Goal: Task Accomplishment & Management: Manage account settings

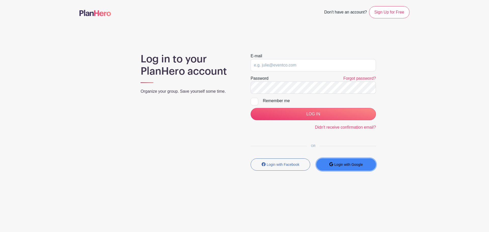
click at [350, 167] on button "Login with Google" at bounding box center [347, 165] width 60 height 12
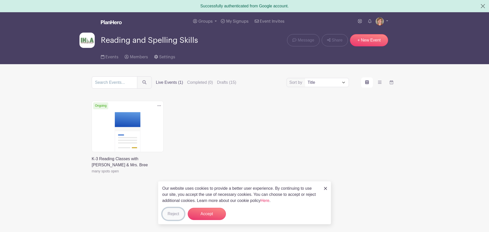
click at [172, 216] on button "Reject" at bounding box center [173, 214] width 22 height 12
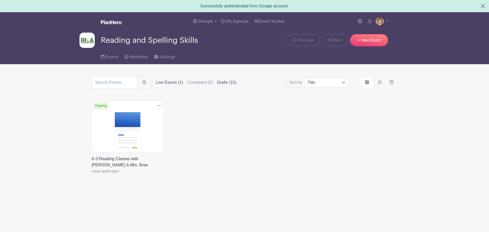
click at [226, 83] on label "Drafts (15)" at bounding box center [226, 83] width 19 height 6
click at [0, 0] on input "Drafts (15)" at bounding box center [0, 0] width 0 height 0
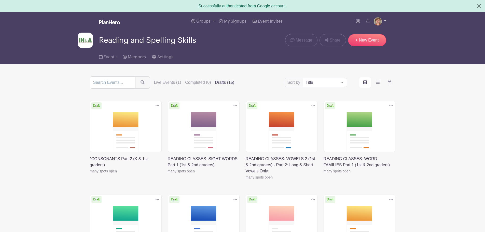
click at [378, 21] on img at bounding box center [378, 21] width 8 height 8
click at [367, 32] on link "My account" at bounding box center [366, 33] width 40 height 8
click at [136, 57] on span "Members" at bounding box center [137, 57] width 18 height 4
click at [235, 22] on span "My Signups" at bounding box center [235, 21] width 22 height 4
click at [90, 174] on link at bounding box center [90, 174] width 0 height 0
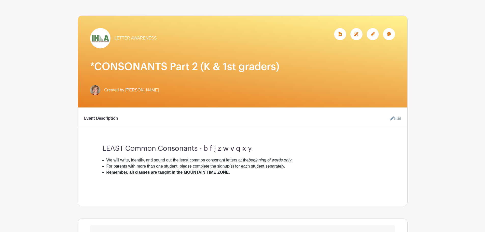
scroll to position [59, 0]
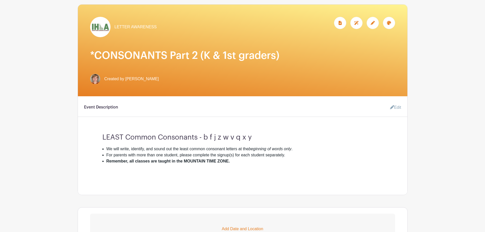
click at [391, 24] on icon at bounding box center [389, 23] width 4 height 4
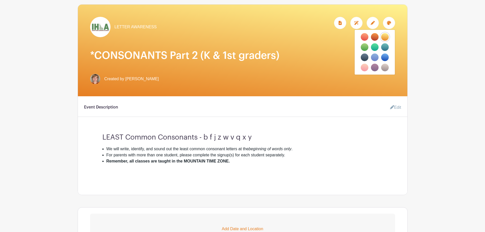
click at [256, 26] on div "LETTER AWARENESS" at bounding box center [242, 27] width 305 height 20
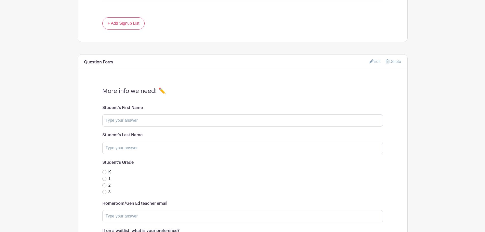
scroll to position [429, 0]
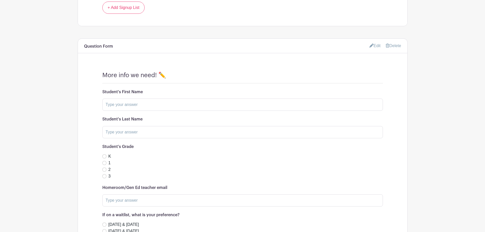
click at [374, 46] on link "Edit" at bounding box center [375, 46] width 11 height 8
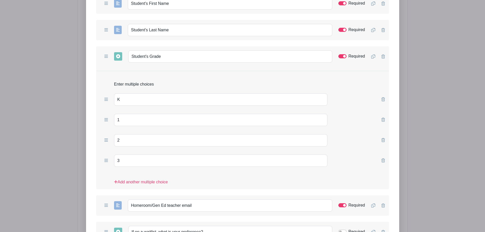
scroll to position [607, 0]
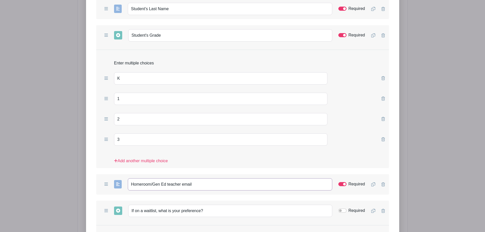
drag, startPoint x: 133, startPoint y: 184, endPoint x: 166, endPoint y: 185, distance: 32.9
click at [166, 185] on input "Homeroom/Gen Ed teacher email" at bounding box center [230, 184] width 205 height 12
click at [200, 184] on input "Homeroom/Gen Ed teacher email" at bounding box center [230, 184] width 205 height 12
click at [199, 184] on input "Homeroom/Gen Ed teacher email" at bounding box center [230, 184] width 205 height 12
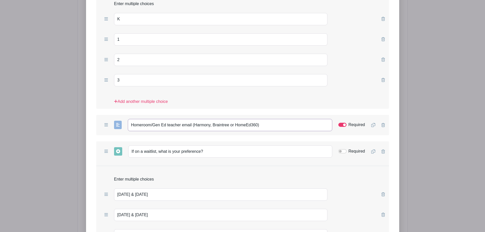
drag, startPoint x: 131, startPoint y: 125, endPoint x: 195, endPoint y: 127, distance: 64.0
click at [195, 127] on input "Homeroom/Gen Ed teacher email (Harmony, Braintree or HomeEd360)" at bounding box center [230, 125] width 205 height 12
type input "Email of your Harmony, Braintree or HomeEd360 homeroom teacher"
click at [135, 152] on input "If on a waitlist, what is your preference?" at bounding box center [230, 152] width 204 height 12
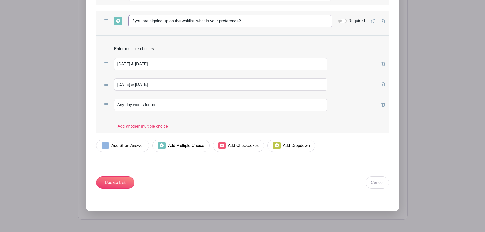
scroll to position [816, 0]
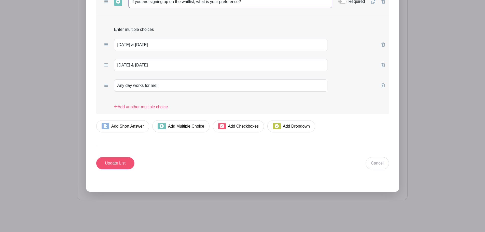
type input "If you are signing up on the waitlist, what is your preference?"
click at [117, 165] on input "Update List" at bounding box center [115, 163] width 38 height 12
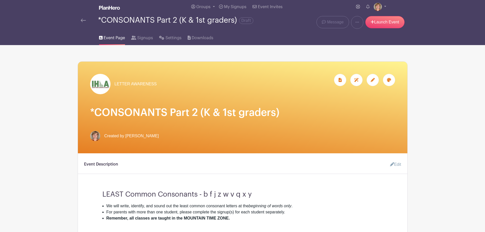
scroll to position [0, 0]
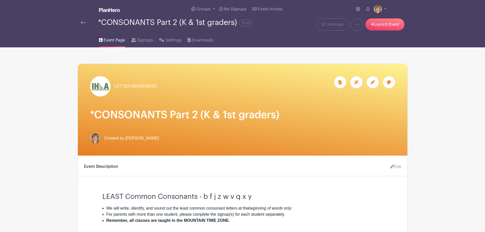
click at [83, 23] on img at bounding box center [83, 23] width 5 height 4
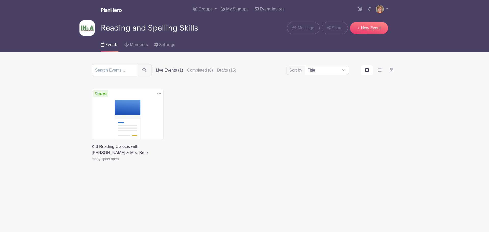
click at [106, 9] on img at bounding box center [111, 10] width 21 height 4
click at [111, 11] on img at bounding box center [111, 10] width 21 height 4
click at [232, 9] on span "My Signups" at bounding box center [237, 9] width 22 height 4
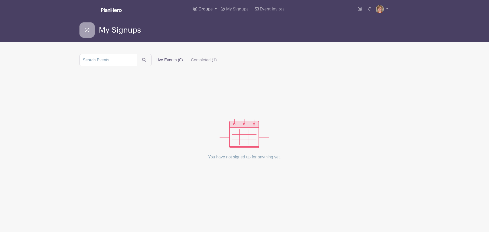
click at [200, 9] on span "Groups" at bounding box center [206, 9] width 14 height 4
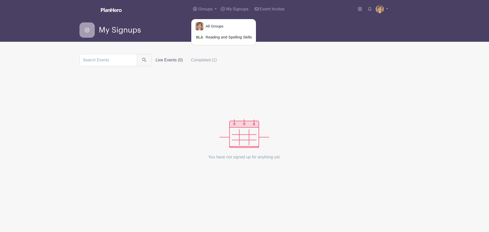
click at [119, 30] on span "My Signups" at bounding box center [120, 30] width 42 height 8
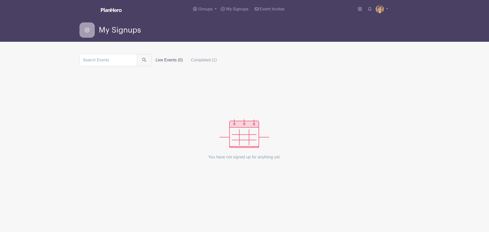
click at [87, 29] on icon at bounding box center [87, 29] width 15 height 15
click at [380, 10] on img at bounding box center [380, 9] width 8 height 8
click at [207, 9] on span "Groups" at bounding box center [206, 9] width 14 height 4
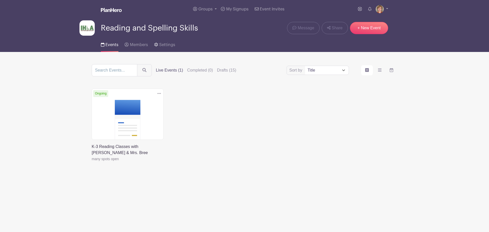
click at [92, 162] on link at bounding box center [92, 162] width 0 height 0
click at [367, 31] on link "+ New Event" at bounding box center [369, 28] width 38 height 12
click at [358, 30] on link "+ New Event" at bounding box center [369, 28] width 38 height 12
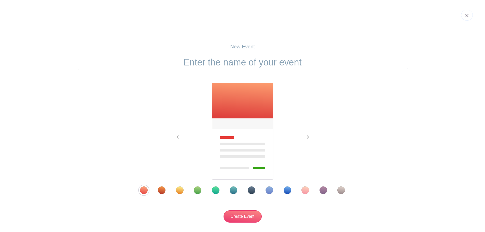
click at [254, 65] on input "text" at bounding box center [243, 63] width 330 height 16
type input "t"
type input "Jean 2025 test"
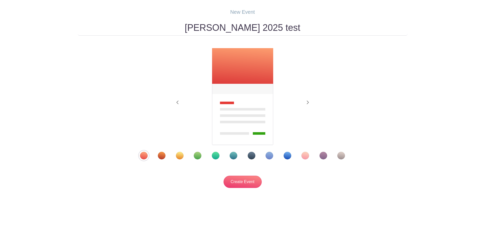
click at [234, 157] on div "Template 6" at bounding box center [234, 156] width 8 height 8
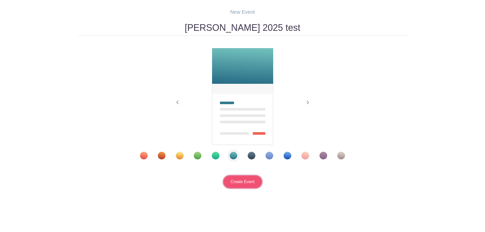
click at [244, 179] on input "Create Event" at bounding box center [243, 182] width 38 height 12
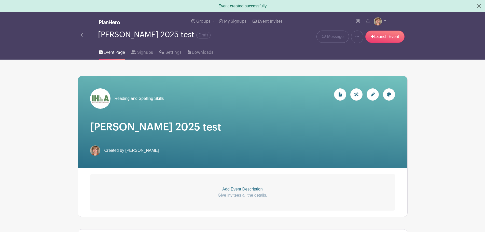
click at [104, 97] on img at bounding box center [100, 98] width 20 height 20
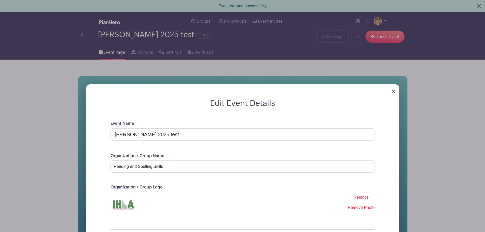
click at [393, 92] on img at bounding box center [393, 91] width 3 height 3
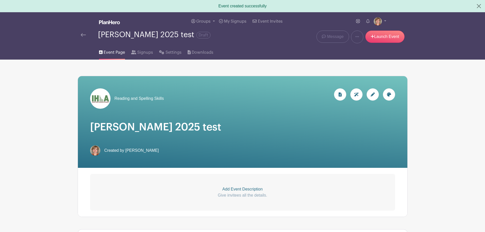
click at [108, 96] on img at bounding box center [100, 98] width 20 height 20
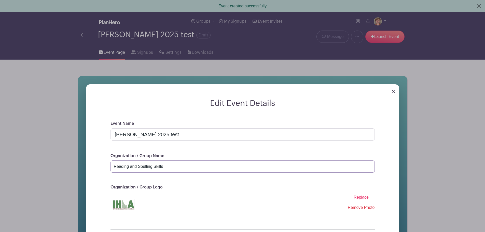
drag, startPoint x: 168, startPoint y: 165, endPoint x: 113, endPoint y: 163, distance: 55.3
click at [113, 163] on input "Reading and Spelling Skills" at bounding box center [243, 167] width 265 height 12
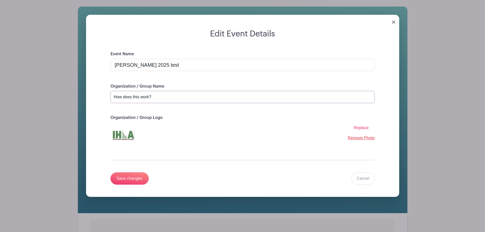
scroll to position [119, 0]
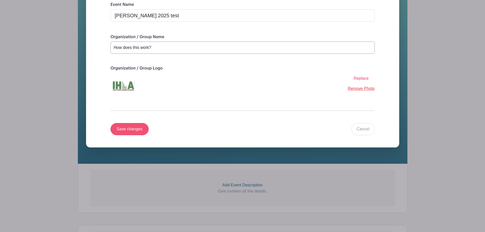
type input "How does this work?"
click at [112, 126] on input "Save changes" at bounding box center [130, 129] width 38 height 12
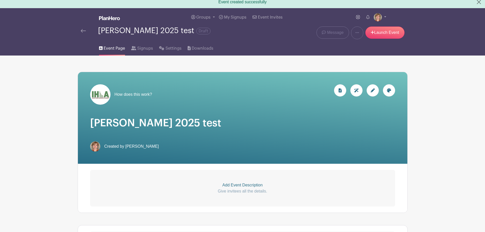
click at [122, 94] on span "How does this work?" at bounding box center [134, 94] width 38 height 6
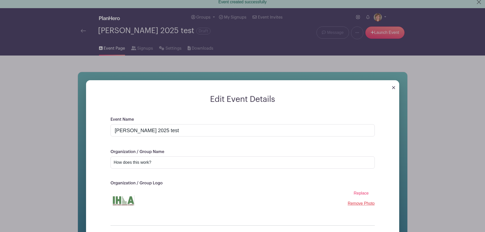
click at [394, 88] on img at bounding box center [393, 87] width 3 height 3
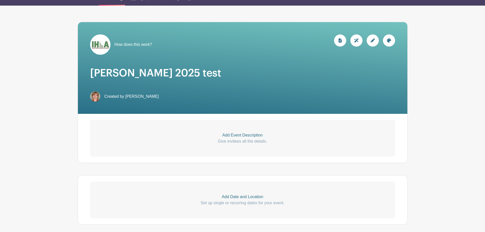
scroll to position [63, 0]
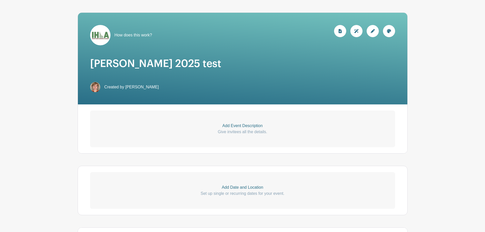
click at [236, 127] on p "Add Event Description" at bounding box center [242, 126] width 305 height 6
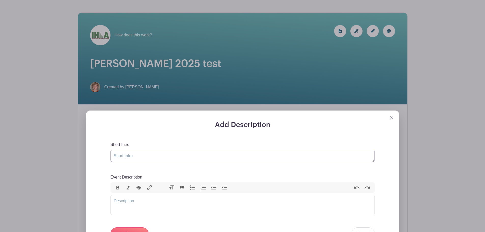
click at [152, 156] on textarea "Short Intro" at bounding box center [243, 156] width 265 height 12
click at [128, 156] on textarea "Short Intro" at bounding box center [243, 156] width 265 height 12
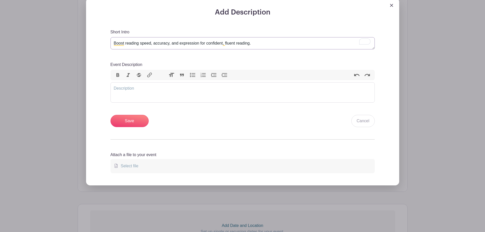
scroll to position [182, 0]
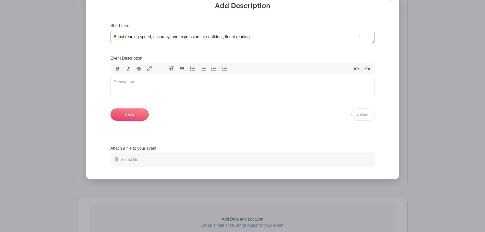
type textarea "Boost reading speed, accuracy, and expression for confident, fluent reading."
click at [128, 81] on trix-editor "Event Description" at bounding box center [243, 86] width 265 height 20
type trix-editor "<div>This class is for 2nd-3rd graders.<br>Classes are always taught in the Mou…"
click at [134, 116] on input "Save" at bounding box center [130, 115] width 38 height 12
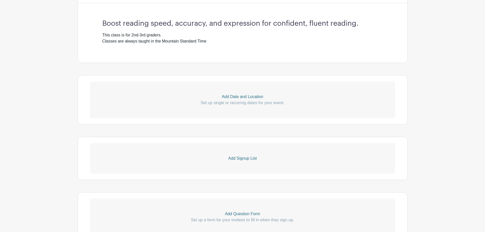
scroll to position [238, 0]
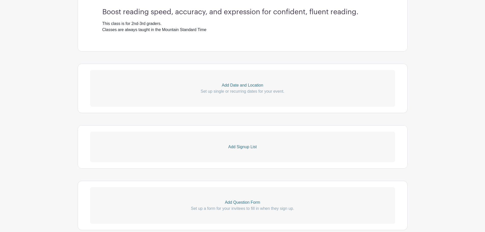
click at [232, 86] on p "Add Date and Location" at bounding box center [242, 85] width 305 height 6
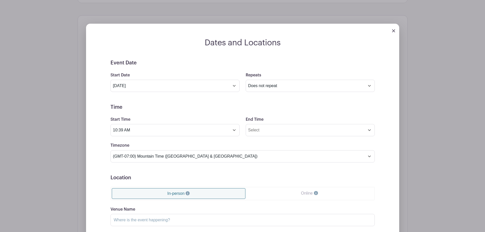
scroll to position [297, 0]
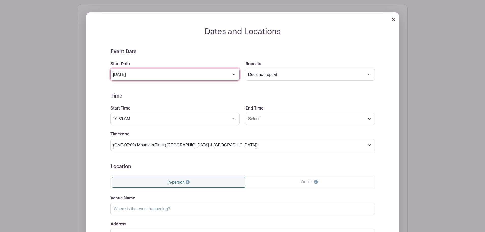
click at [136, 74] on input "Aug 15 2025" at bounding box center [175, 75] width 129 height 12
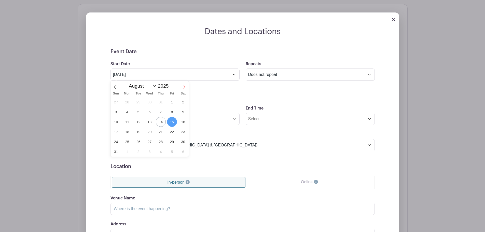
click at [183, 88] on icon at bounding box center [185, 87] width 4 height 4
select select "8"
click at [129, 143] on span "29" at bounding box center [127, 142] width 10 height 10
type input "Sep 29 2025"
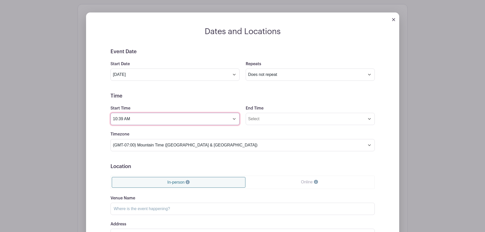
click at [138, 117] on input "10:39 AM" at bounding box center [175, 119] width 129 height 12
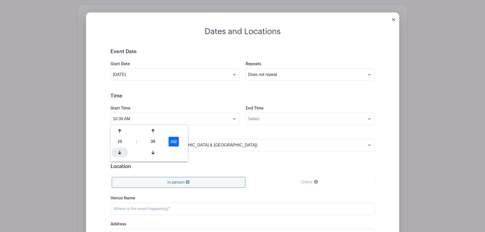
click at [119, 153] on icon at bounding box center [119, 153] width 3 height 4
click at [151, 151] on div at bounding box center [153, 153] width 17 height 10
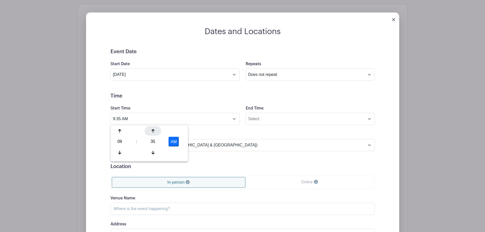
click at [154, 133] on icon at bounding box center [153, 131] width 3 height 4
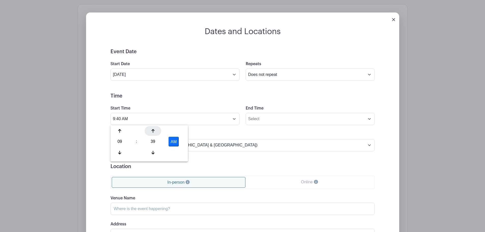
click at [154, 133] on icon at bounding box center [153, 131] width 3 height 4
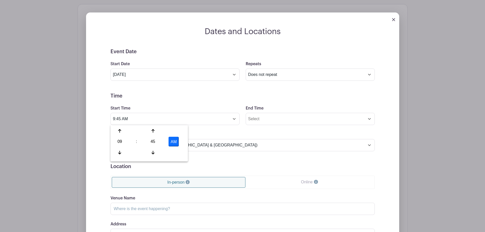
click at [175, 142] on button "AM" at bounding box center [174, 142] width 10 height 10
click at [174, 145] on button "PM" at bounding box center [174, 142] width 10 height 10
type input "9:45 AM"
click at [257, 122] on input "End Time" at bounding box center [310, 119] width 129 height 12
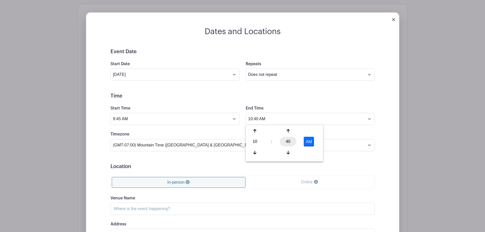
click at [287, 140] on div "40" at bounding box center [288, 142] width 17 height 10
click at [312, 132] on div "15" at bounding box center [312, 131] width 17 height 10
type input "10:15 AM"
click at [297, 103] on form "Event Date Start Date Sep 29 2025 Repeats Does not repeat Daily Weekly Monthly …" at bounding box center [243, 163] width 265 height 229
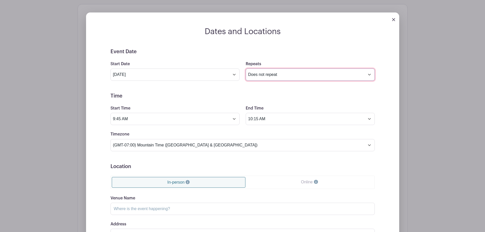
click at [266, 74] on select "Does not repeat Daily Weekly Monthly on day 29 Monthly on the fifth Monday Othe…" at bounding box center [310, 75] width 129 height 12
select select "other"
click at [246, 69] on select "Does not repeat Daily Weekly Monthly on day 29 Monthly on the fifth Monday Othe…" at bounding box center [310, 75] width 129 height 12
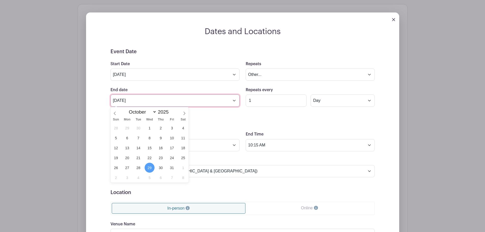
click at [189, 99] on input "Oct 29 2025" at bounding box center [175, 101] width 129 height 12
click at [163, 168] on span "30" at bounding box center [161, 168] width 10 height 10
type input "Oct 30 2025"
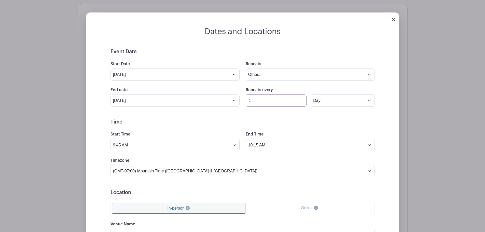
click at [261, 104] on input "1" at bounding box center [276, 101] width 61 height 12
click at [301, 102] on input "1" at bounding box center [276, 101] width 61 height 12
click at [302, 99] on input "2" at bounding box center [276, 101] width 61 height 12
click at [265, 74] on select "Does not repeat Daily Weekly Monthly on day 29 Monthly on the fifth Monday Othe…" at bounding box center [310, 75] width 129 height 12
click at [246, 69] on select "Does not repeat Daily Weekly Monthly on day 29 Monthly on the fifth Monday Othe…" at bounding box center [310, 75] width 129 height 12
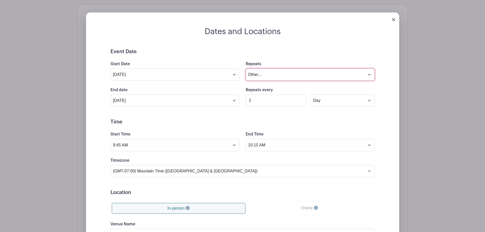
click at [263, 75] on select "Does not repeat Daily Weekly Monthly on day 29 Monthly on the fifth Monday Othe…" at bounding box center [310, 75] width 129 height 12
click at [271, 73] on select "Does not repeat Daily Weekly Monthly on day 29 Monthly on the fifth Monday Othe…" at bounding box center [310, 75] width 129 height 12
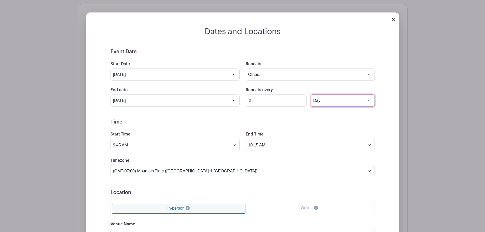
click at [322, 101] on select "Day Week Monthly on day 29" at bounding box center [343, 101] width 64 height 12
click at [280, 99] on input "2" at bounding box center [276, 101] width 61 height 12
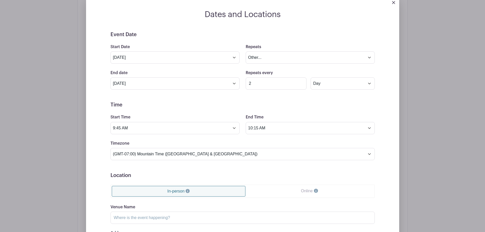
scroll to position [305, 0]
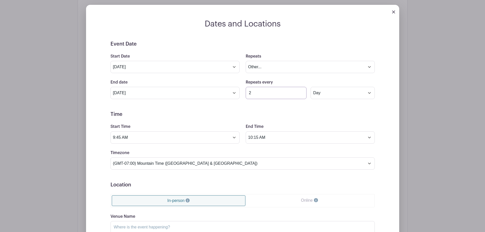
click at [280, 94] on input "2" at bounding box center [276, 93] width 61 height 12
click at [302, 91] on input "3" at bounding box center [276, 93] width 61 height 12
click at [302, 91] on input "4" at bounding box center [276, 93] width 61 height 12
click at [302, 91] on input "5" at bounding box center [276, 93] width 61 height 12
click at [302, 91] on input "6" at bounding box center [276, 93] width 61 height 12
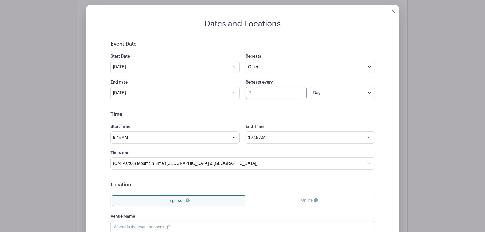
click at [302, 91] on input "7" at bounding box center [276, 93] width 61 height 12
click at [302, 91] on input "8" at bounding box center [276, 93] width 61 height 12
click at [302, 91] on input "9" at bounding box center [276, 93] width 61 height 12
click at [301, 95] on input "8" at bounding box center [276, 93] width 61 height 12
click at [301, 95] on input "7" at bounding box center [276, 93] width 61 height 12
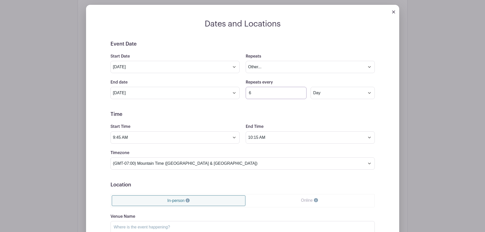
click at [301, 95] on input "6" at bounding box center [276, 93] width 61 height 12
click at [301, 95] on input "5" at bounding box center [276, 93] width 61 height 12
click at [301, 95] on input "4" at bounding box center [276, 93] width 61 height 12
click at [301, 95] on input "3" at bounding box center [276, 93] width 61 height 12
click at [301, 95] on input "2" at bounding box center [276, 93] width 61 height 12
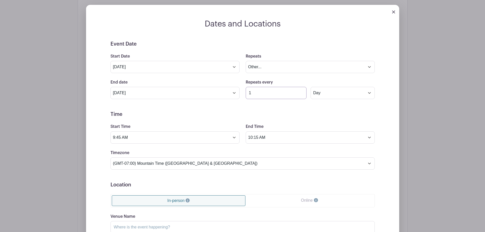
click at [301, 95] on input "1" at bounding box center [276, 93] width 61 height 12
type input "2"
click at [302, 91] on input "2" at bounding box center [276, 93] width 61 height 12
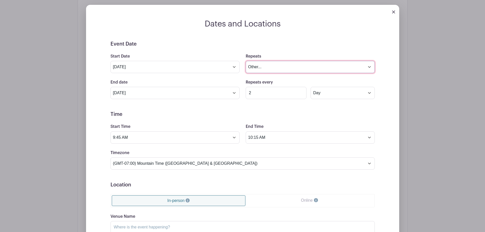
click at [261, 66] on select "Does not repeat Daily Weekly Monthly on day 29 Monthly on the fifth Monday Othe…" at bounding box center [310, 67] width 129 height 12
select select "weekly"
click at [246, 61] on select "Does not repeat Daily Weekly Monthly on day 29 Monthly on the fifth Monday Othe…" at bounding box center [310, 67] width 129 height 12
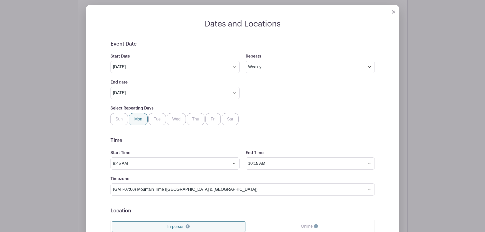
click at [140, 121] on label "Mon" at bounding box center [138, 119] width 19 height 12
click at [133, 116] on input "Mon" at bounding box center [130, 114] width 3 height 3
checkbox input "true"
click at [175, 120] on label "Wed" at bounding box center [176, 119] width 19 height 12
click at [170, 116] on input "Wed" at bounding box center [168, 114] width 3 height 3
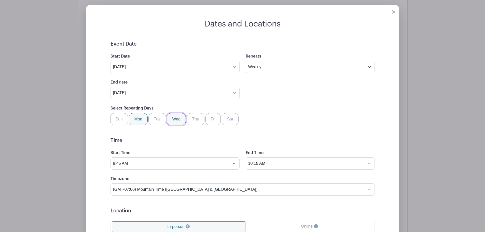
checkbox input "true"
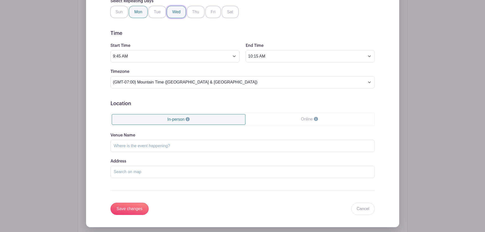
scroll to position [424, 0]
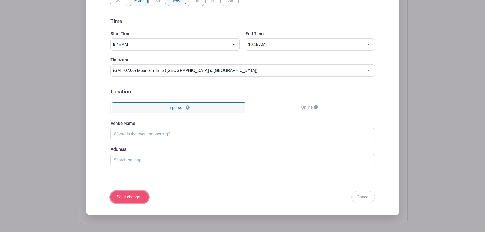
click at [125, 196] on input "Save changes" at bounding box center [130, 197] width 38 height 12
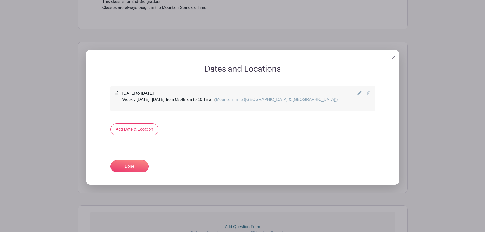
scroll to position [214, 0]
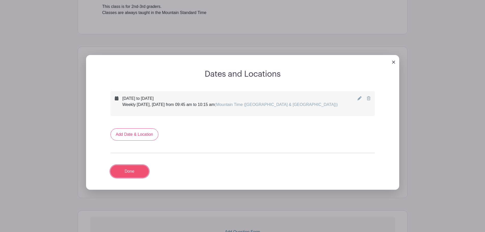
click at [135, 173] on link "Done" at bounding box center [130, 171] width 38 height 12
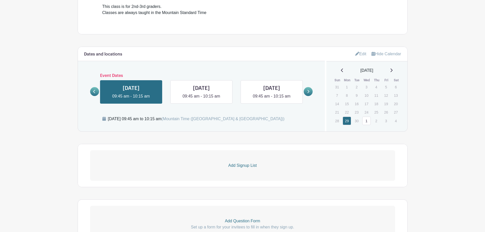
scroll to position [0, 0]
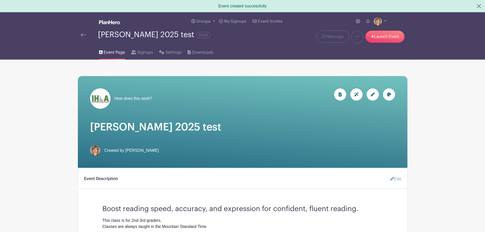
click at [82, 33] on img at bounding box center [83, 35] width 5 height 4
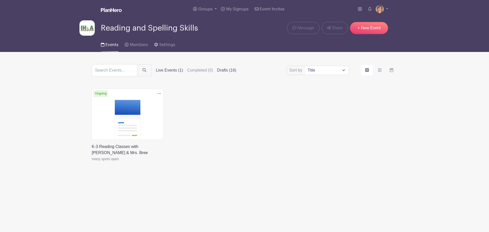
click at [223, 69] on label "Drafts (16)" at bounding box center [226, 70] width 19 height 6
click at [0, 0] on input "Drafts (16)" at bounding box center [0, 0] width 0 height 0
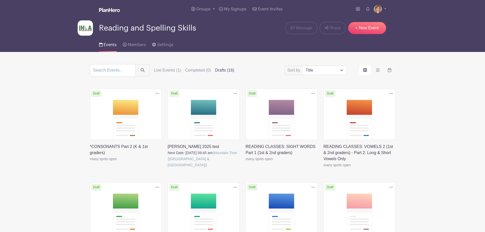
click at [90, 162] on link at bounding box center [90, 162] width 0 height 0
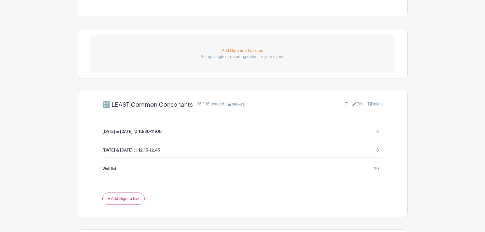
scroll to position [297, 0]
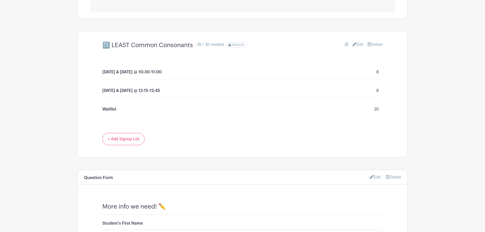
click at [357, 44] on link "Edit" at bounding box center [358, 45] width 11 height 6
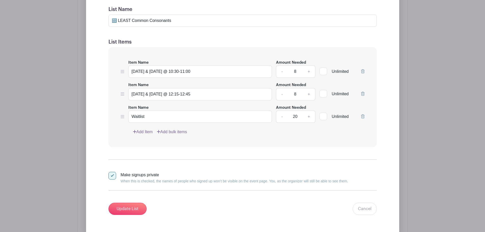
scroll to position [357, 0]
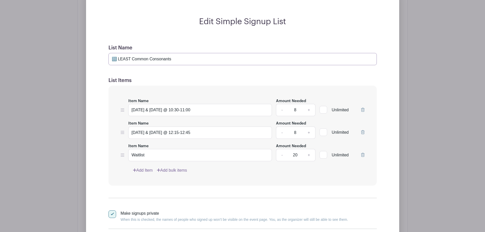
click at [118, 59] on input "🔠 LEAST Common Consonants" at bounding box center [243, 59] width 269 height 12
type input "🔠 LEAST Common Consonants"
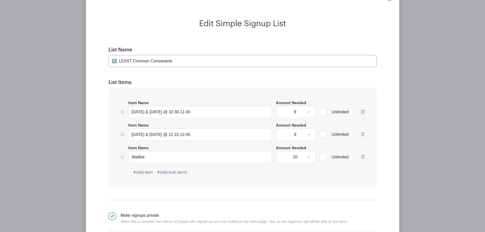
scroll to position [416, 0]
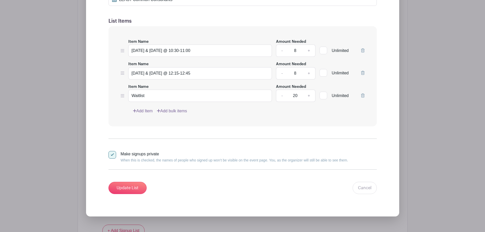
click at [123, 73] on icon at bounding box center [123, 73] width 4 height 4
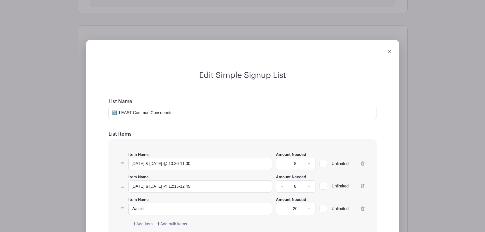
scroll to position [297, 0]
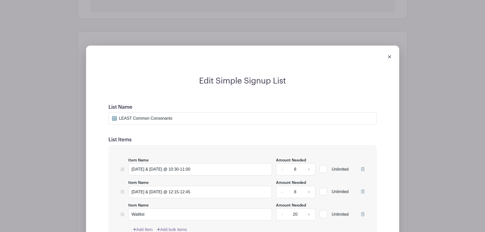
click at [390, 58] on img at bounding box center [389, 56] width 3 height 3
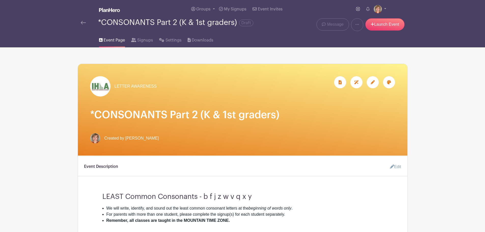
scroll to position [59, 0]
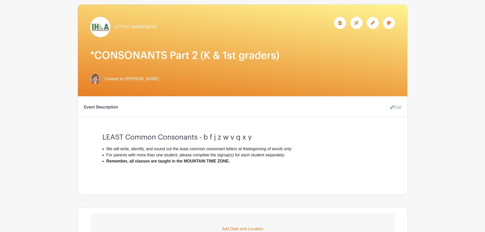
click at [95, 23] on img at bounding box center [100, 27] width 20 height 20
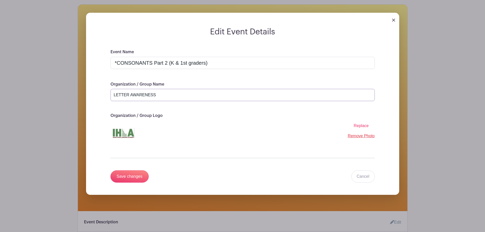
drag, startPoint x: 128, startPoint y: 95, endPoint x: 182, endPoint y: 97, distance: 54.1
click at [182, 97] on input "LETTER AWARENESS" at bounding box center [243, 95] width 265 height 12
type input "LETTERS"
click at [134, 176] on input "Save changes" at bounding box center [130, 176] width 38 height 12
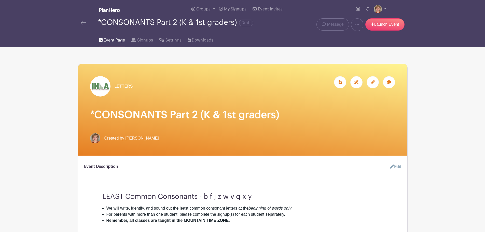
click at [105, 84] on img at bounding box center [100, 86] width 20 height 20
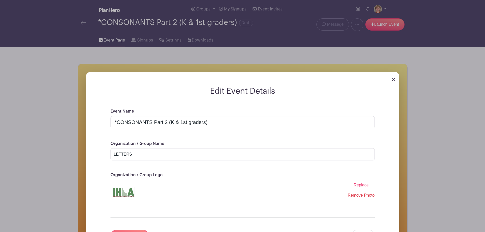
click at [358, 185] on span "Replace" at bounding box center [361, 185] width 15 height 4
click at [0, 0] on input "Replace" at bounding box center [0, 0] width 0 height 0
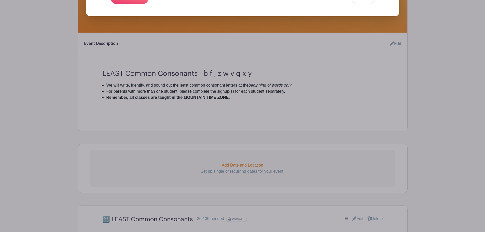
scroll to position [60, 0]
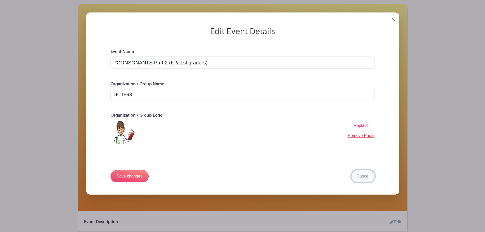
click at [362, 175] on link "Cancel" at bounding box center [363, 176] width 23 height 12
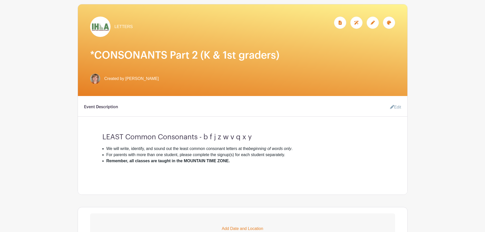
scroll to position [0, 0]
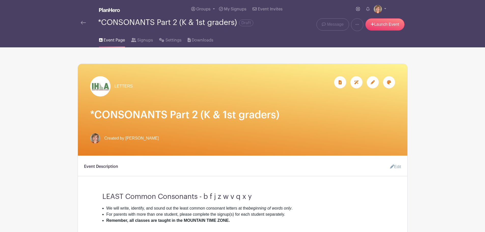
click at [101, 85] on img at bounding box center [100, 86] width 20 height 20
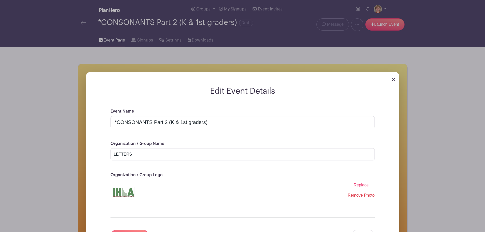
click at [361, 184] on span "Replace" at bounding box center [361, 185] width 15 height 4
click at [0, 0] on input "Replace" at bounding box center [0, 0] width 0 height 0
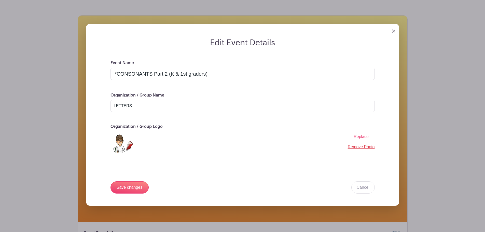
scroll to position [59, 0]
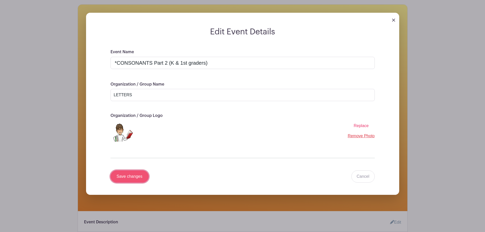
click at [137, 175] on input "Save changes" at bounding box center [130, 176] width 38 height 12
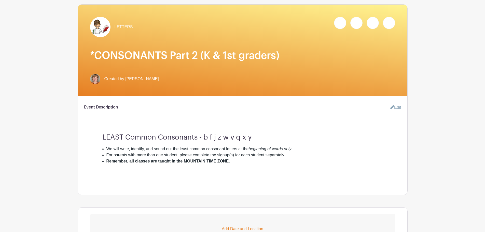
scroll to position [0, 0]
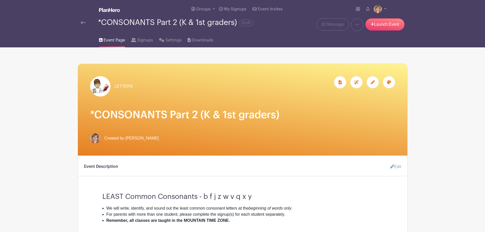
click at [95, 136] on img at bounding box center [95, 138] width 10 height 10
click at [385, 9] on link at bounding box center [380, 9] width 12 height 8
click at [367, 18] on link "My account" at bounding box center [366, 21] width 40 height 8
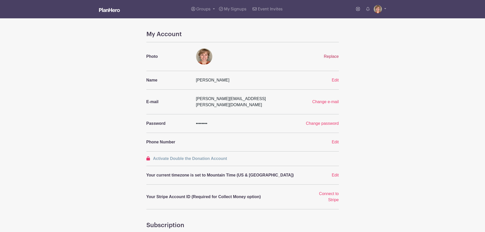
click at [332, 56] on span "Replace" at bounding box center [331, 56] width 15 height 4
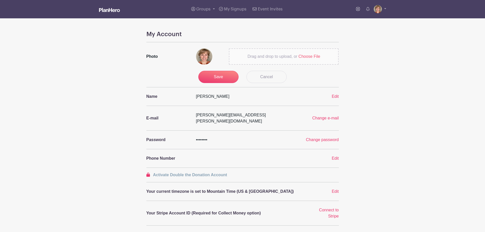
click at [308, 57] on span "Choose File" at bounding box center [310, 56] width 22 height 4
click at [0, 0] on input "Drag and drop to upload, or Choose File" at bounding box center [0, 0] width 0 height 0
click at [224, 77] on input "Save" at bounding box center [219, 77] width 40 height 12
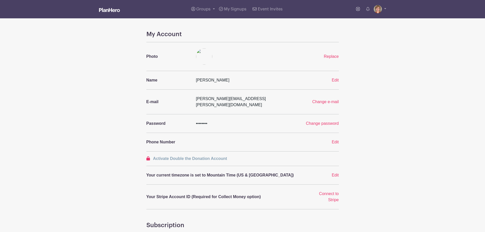
click at [113, 10] on img at bounding box center [109, 10] width 21 height 4
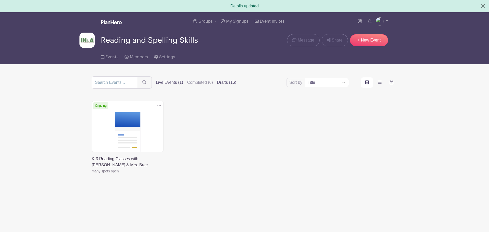
click at [230, 82] on label "Drafts (16)" at bounding box center [226, 83] width 19 height 6
click at [0, 0] on input "Drafts (16)" at bounding box center [0, 0] width 0 height 0
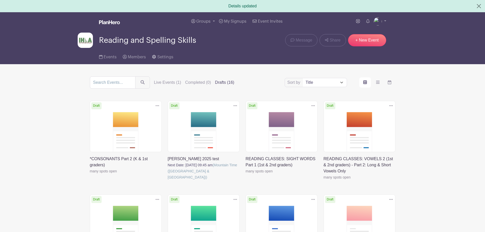
click at [90, 174] on link at bounding box center [90, 174] width 0 height 0
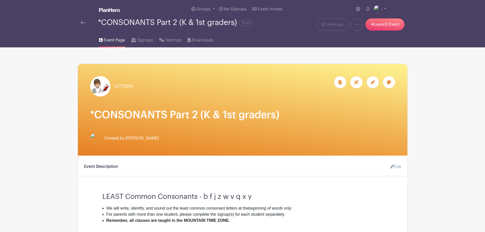
click at [129, 87] on span "LETTERS" at bounding box center [124, 86] width 18 height 6
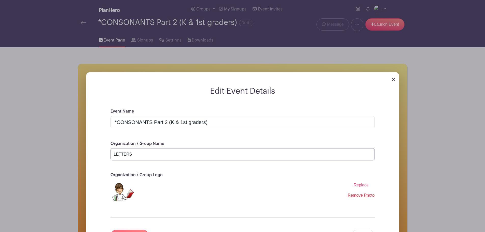
click at [154, 155] on input "LETTERS" at bounding box center [243, 154] width 265 height 12
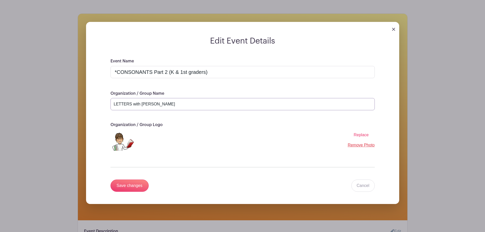
scroll to position [59, 0]
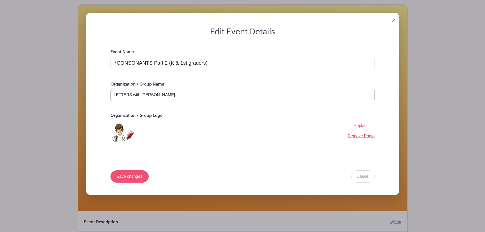
type input "LETTERS with Mrs. Jean"
click at [134, 173] on input "Save changes" at bounding box center [130, 176] width 38 height 12
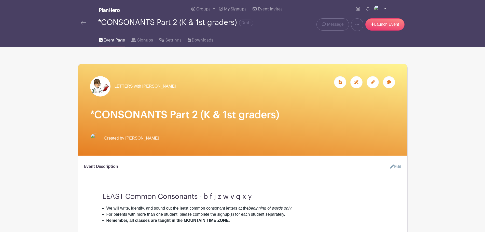
click at [380, 7] on img at bounding box center [378, 9] width 8 height 8
click at [372, 19] on link "My account" at bounding box center [366, 21] width 40 height 8
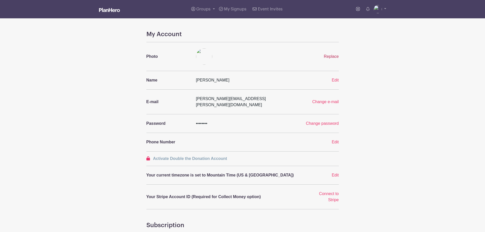
click at [333, 56] on span "Replace" at bounding box center [331, 56] width 15 height 4
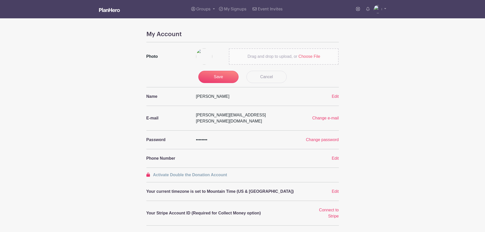
click at [310, 57] on span "Choose File" at bounding box center [310, 56] width 22 height 4
click at [0, 0] on input "Drag and drop to upload, or Choose File" at bounding box center [0, 0] width 0 height 0
click at [215, 74] on input "Save" at bounding box center [219, 77] width 40 height 12
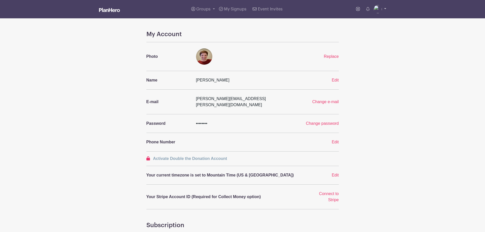
click at [376, 9] on img at bounding box center [378, 9] width 8 height 8
click at [110, 11] on img at bounding box center [109, 10] width 21 height 4
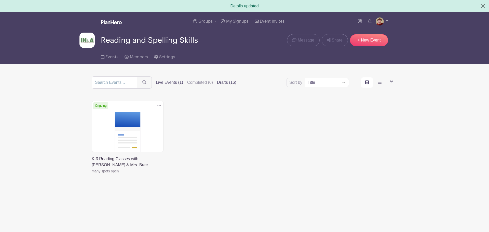
click at [230, 83] on label "Drafts (16)" at bounding box center [226, 83] width 19 height 6
click at [0, 0] on input "Drafts (16)" at bounding box center [0, 0] width 0 height 0
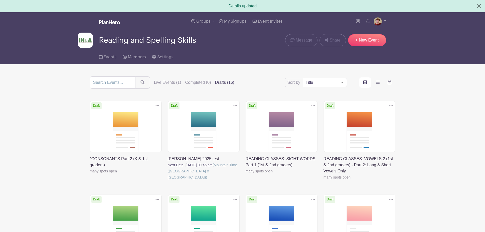
click at [90, 174] on link at bounding box center [90, 174] width 0 height 0
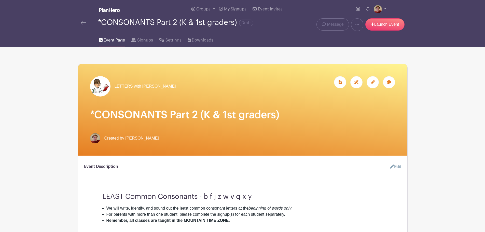
click at [112, 128] on div "LETTERS with Mrs. Jean" at bounding box center [243, 110] width 330 height 92
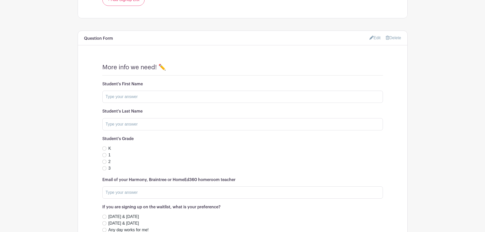
scroll to position [488, 0]
